Goal: Task Accomplishment & Management: Use online tool/utility

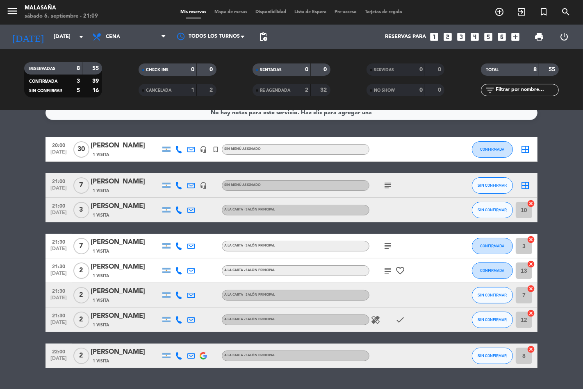
scroll to position [31, 0]
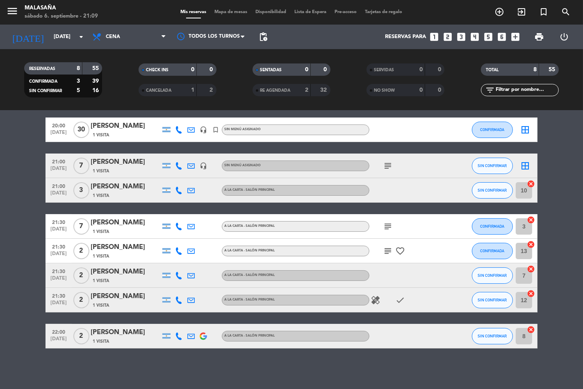
click at [390, 229] on icon "subject" at bounding box center [388, 227] width 10 height 10
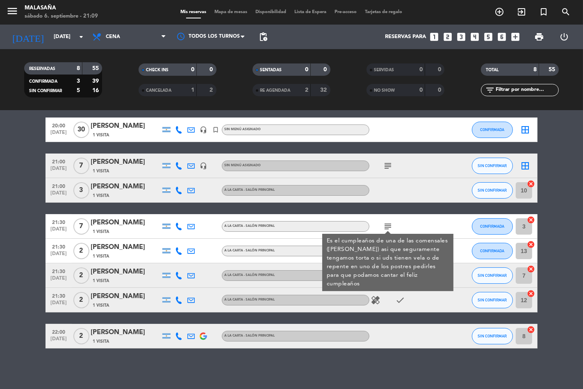
click at [410, 225] on div "subject Es el cumpleaños de una de las comensales ([PERSON_NAME]) asi que segur…" at bounding box center [406, 226] width 74 height 24
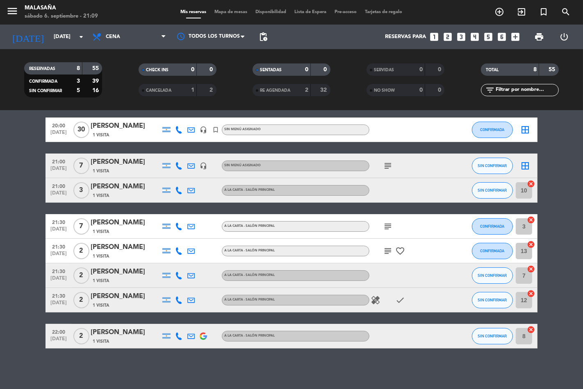
click at [177, 251] on icon at bounding box center [178, 251] width 7 height 7
click at [213, 219] on div at bounding box center [215, 226] width 12 height 24
click at [179, 227] on icon at bounding box center [178, 226] width 7 height 7
click at [171, 216] on span "Copiar" at bounding box center [172, 212] width 17 height 9
click at [177, 251] on icon at bounding box center [178, 251] width 7 height 7
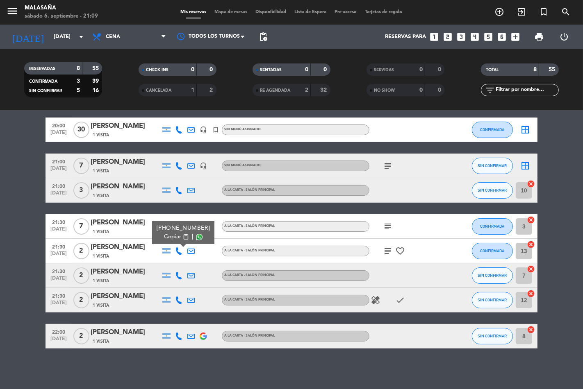
click at [166, 236] on span "Copiar" at bounding box center [172, 237] width 17 height 9
click at [386, 252] on icon "subject" at bounding box center [388, 251] width 10 height 10
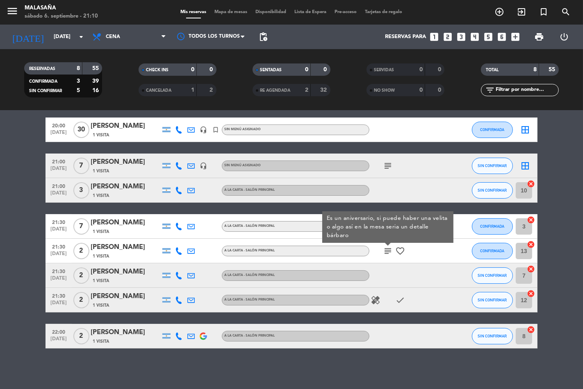
click at [178, 275] on icon at bounding box center [178, 275] width 7 height 7
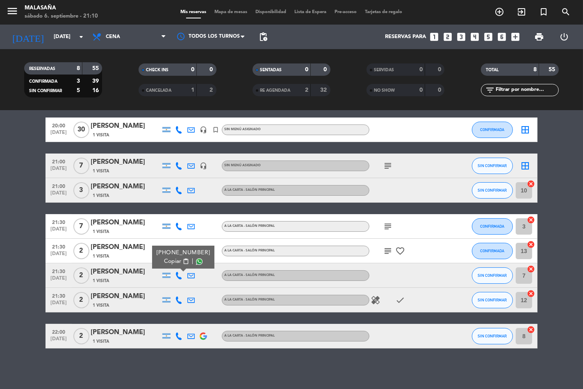
click at [170, 264] on span "Copiar" at bounding box center [172, 261] width 17 height 9
click at [178, 298] on icon at bounding box center [178, 300] width 7 height 7
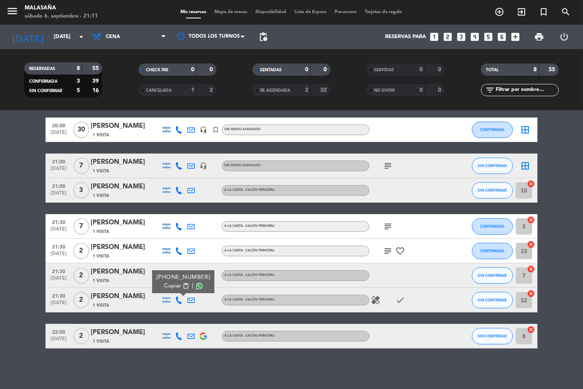
click at [171, 286] on span "Copiar" at bounding box center [172, 286] width 17 height 9
click at [178, 338] on icon at bounding box center [178, 336] width 7 height 7
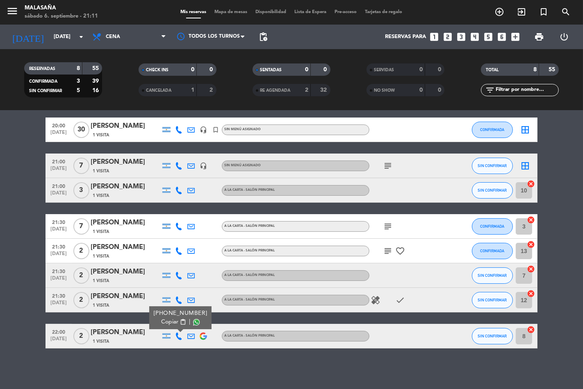
click at [169, 324] on span "Copiar" at bounding box center [169, 322] width 17 height 9
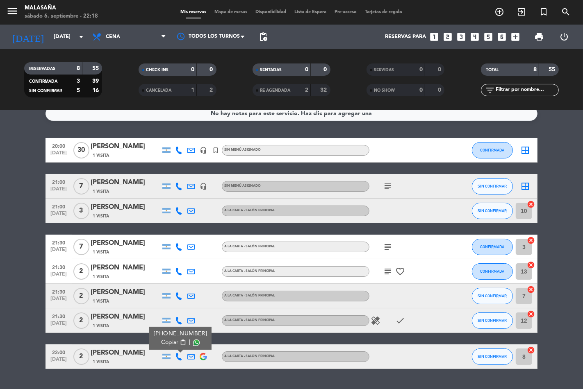
scroll to position [0, 0]
